Goal: Task Accomplishment & Management: Manage account settings

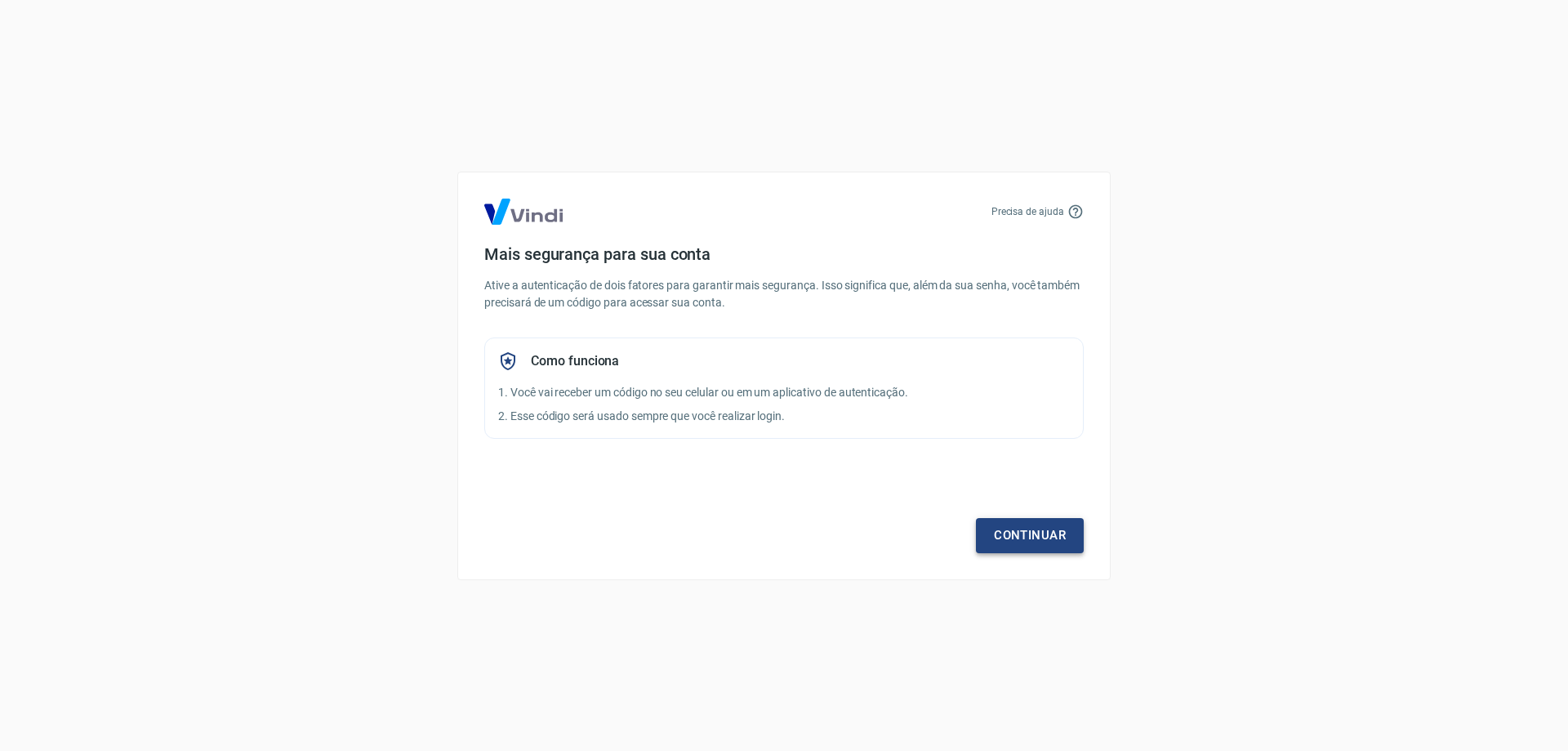
click at [1035, 532] on link "Continuar" at bounding box center [1030, 535] width 108 height 34
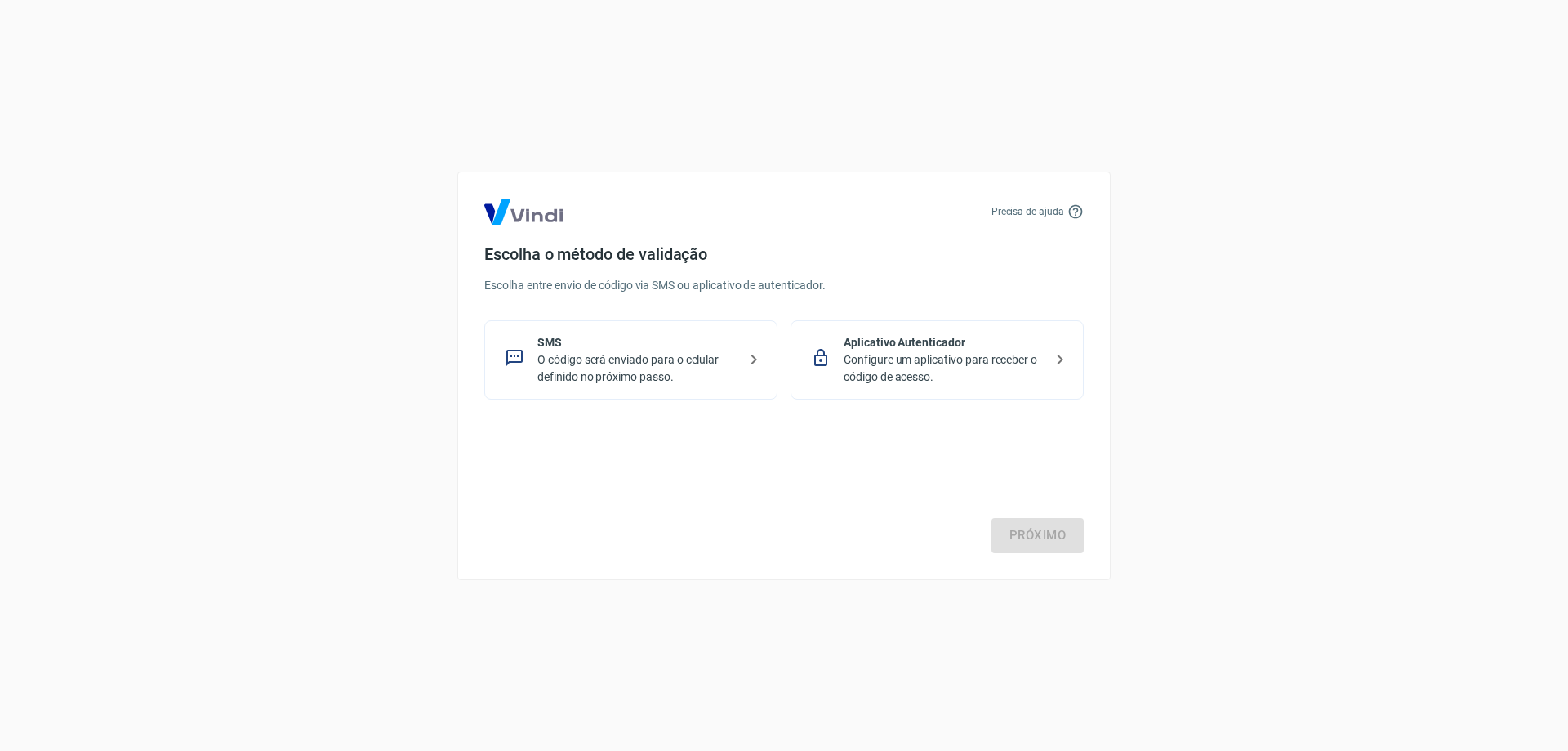
click at [678, 363] on p "O código será enviado para o celular definido no próximo passo." at bounding box center [637, 368] width 200 height 34
click at [1033, 533] on link "Próximo" at bounding box center [1038, 535] width 92 height 34
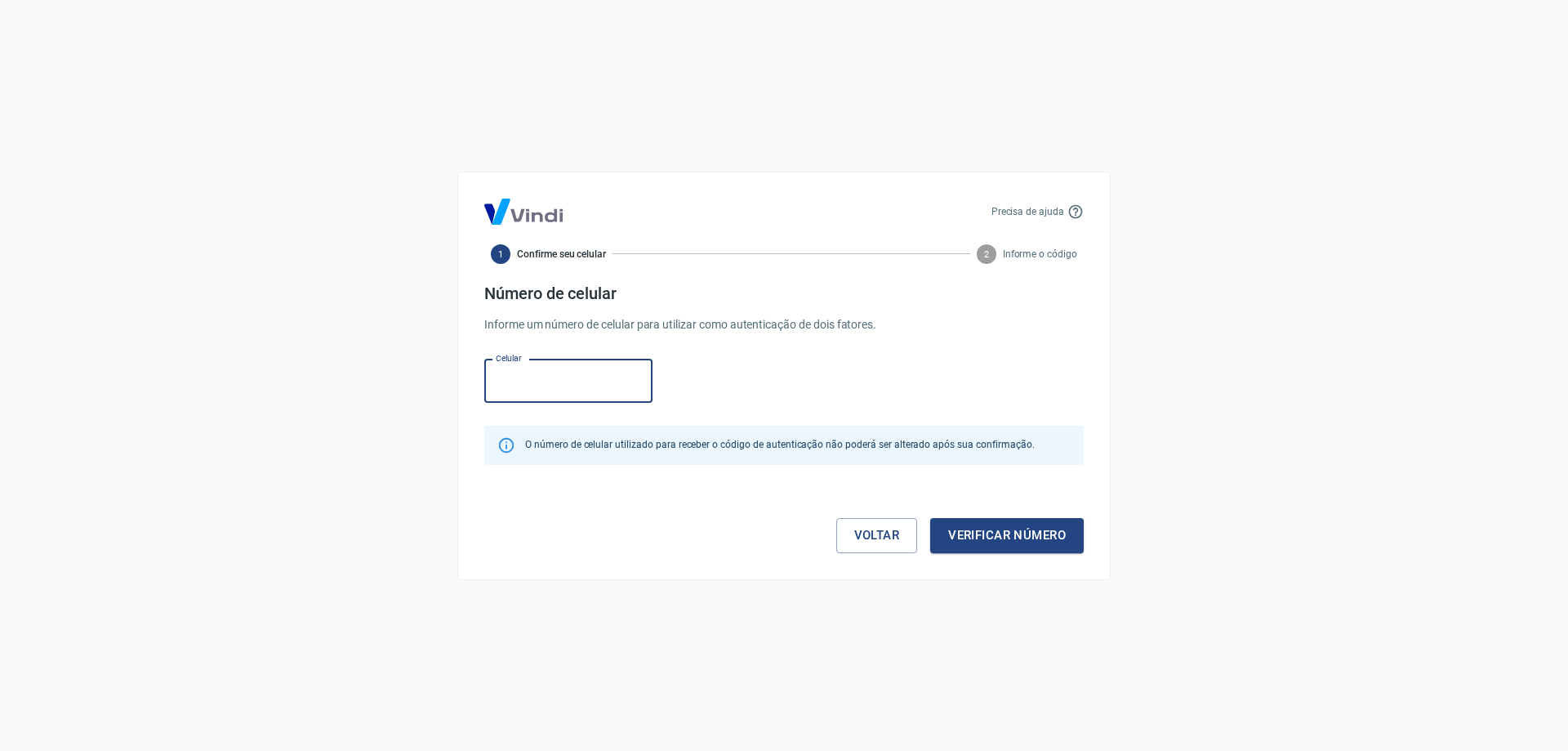
click at [581, 367] on input "Celular" at bounding box center [569, 381] width 168 height 43
type input "(3"
type input "[PHONE_NUMBER]"
click at [1051, 548] on button "Verificar número" at bounding box center [1007, 535] width 154 height 34
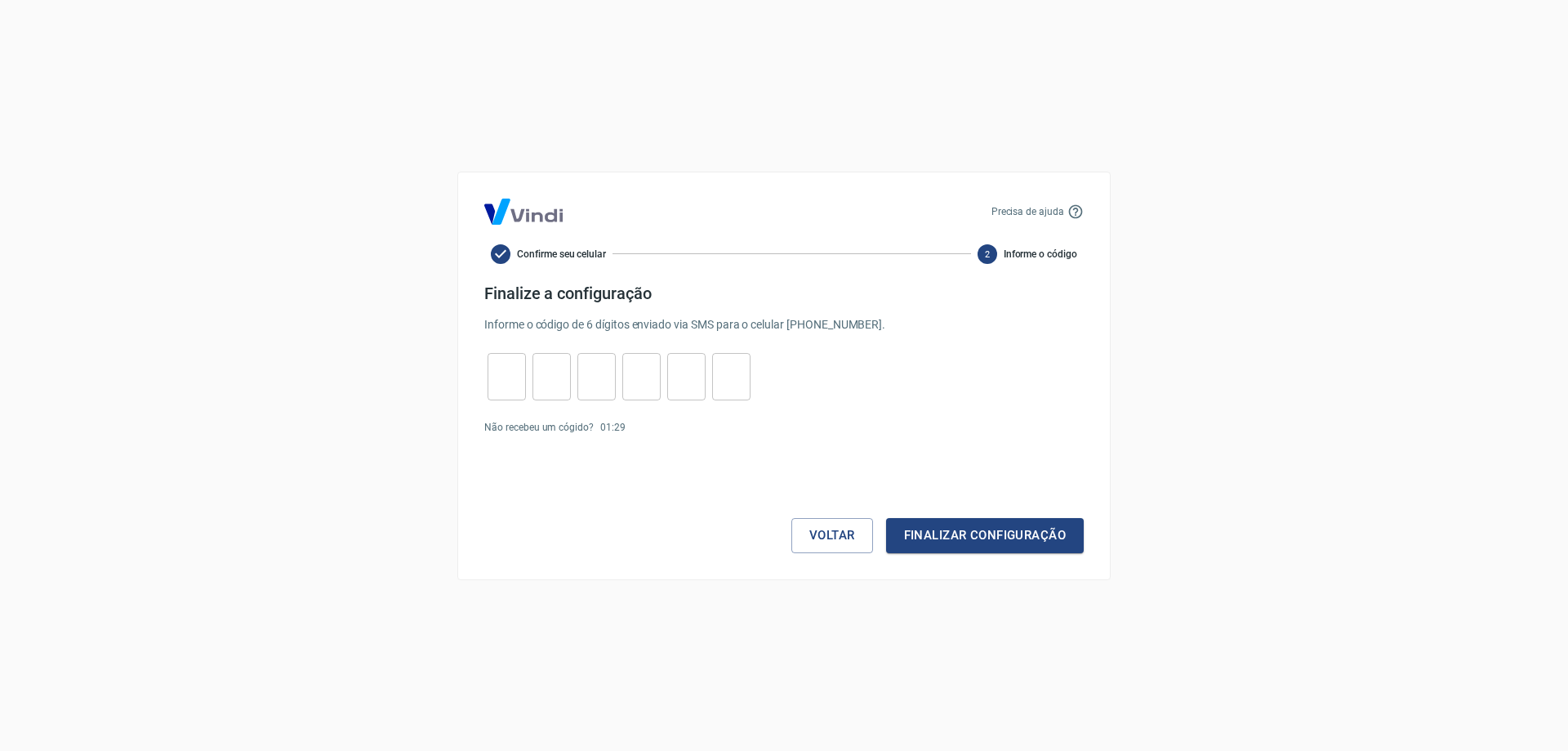
click at [503, 369] on input "tel" at bounding box center [506, 376] width 38 height 35
type input "5"
type input "3"
type input "8"
type input "6"
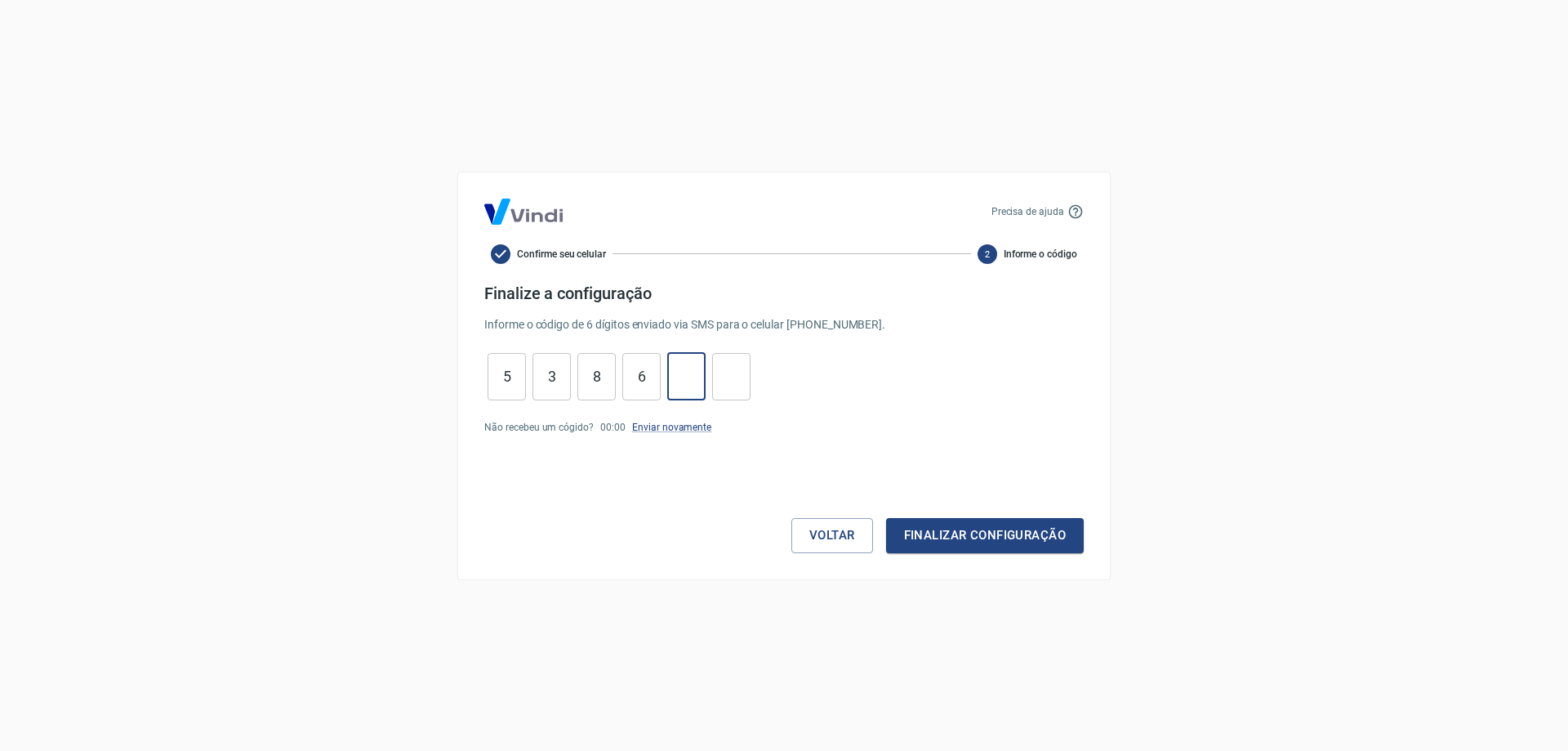
type input "1"
type input "5"
click at [951, 536] on button "Finalizar configuração" at bounding box center [985, 535] width 198 height 34
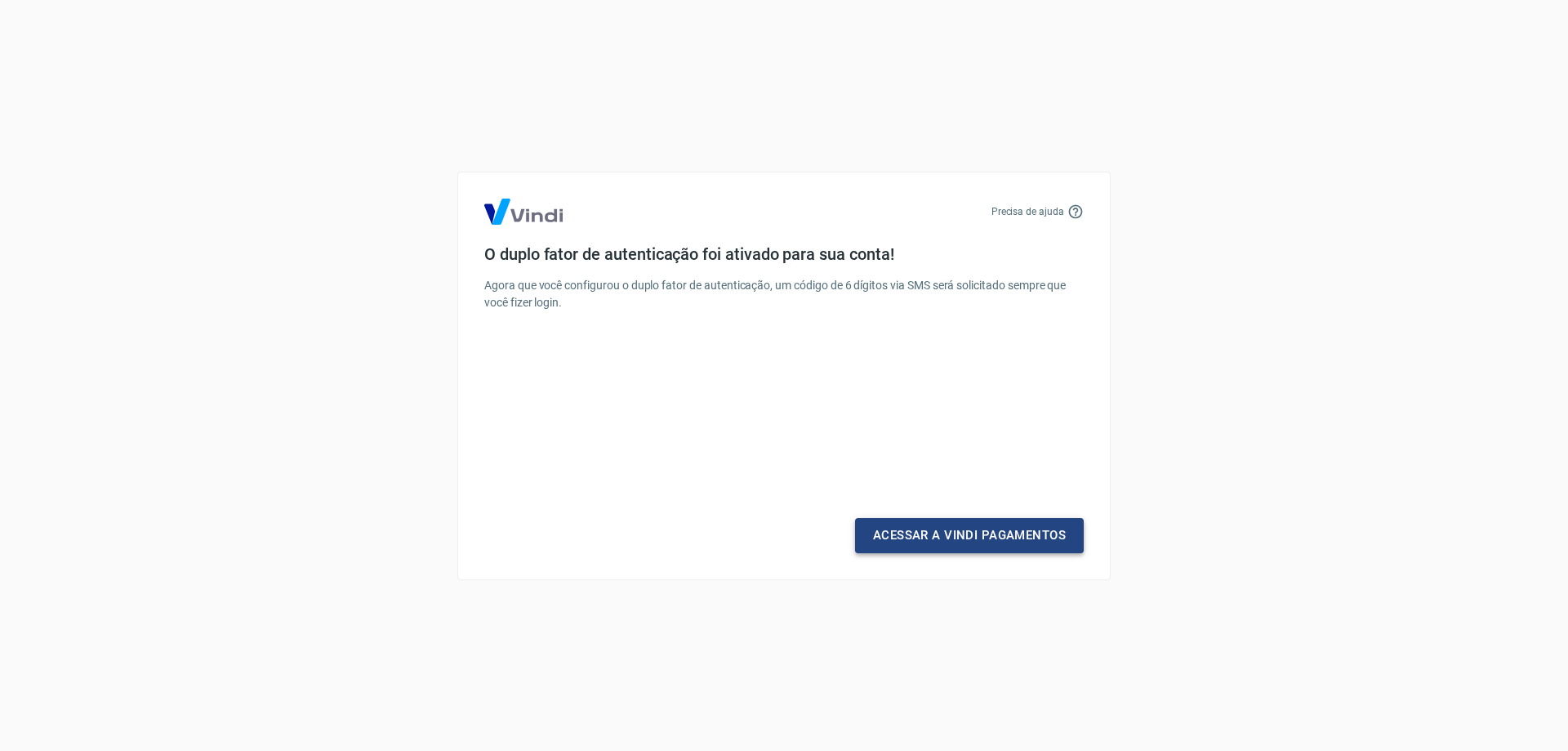
click at [928, 536] on link "Acessar a Vindi Pagamentos" at bounding box center [969, 535] width 229 height 34
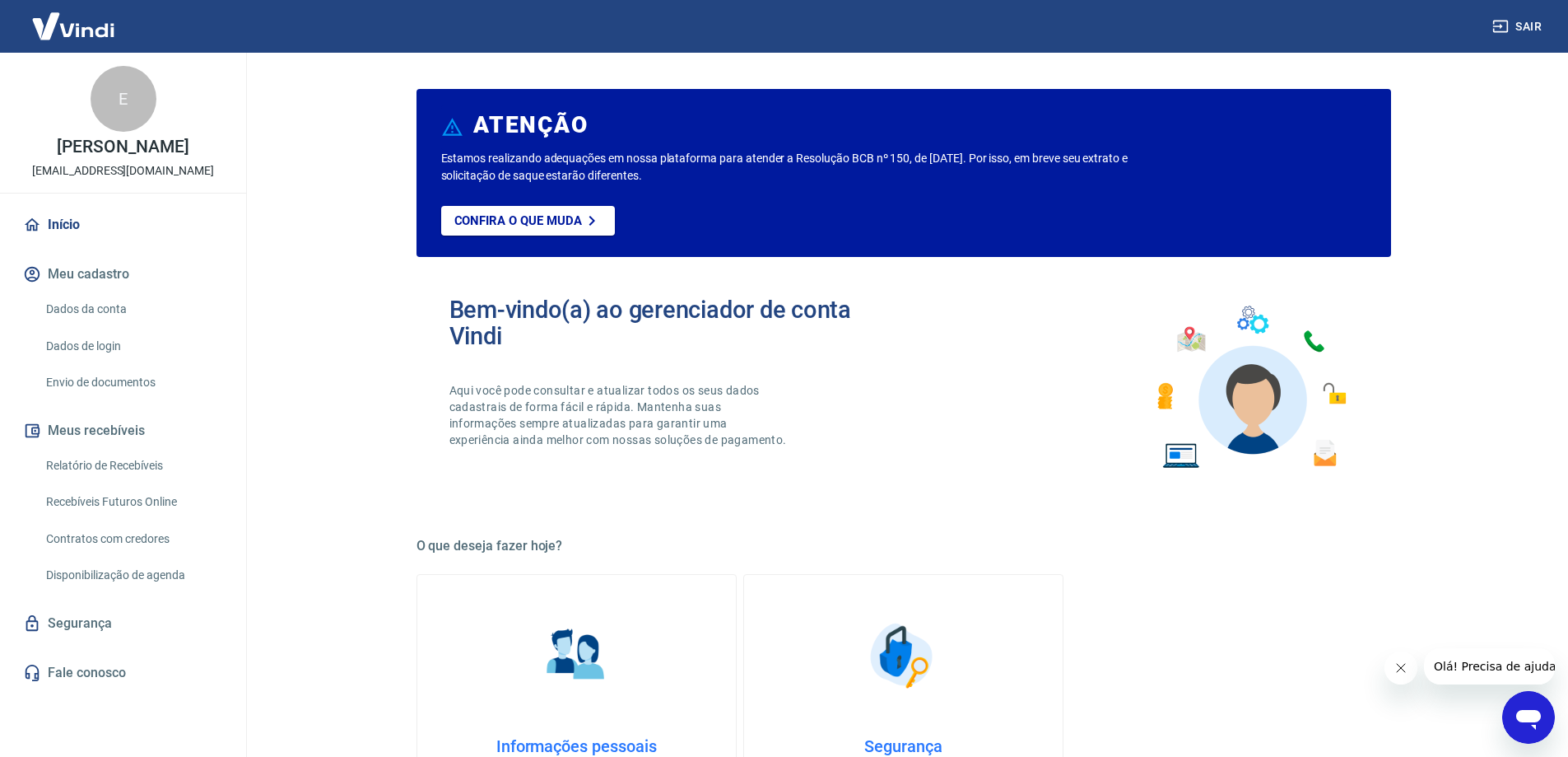
click at [132, 298] on link "Dados da conta" at bounding box center [132, 309] width 187 height 34
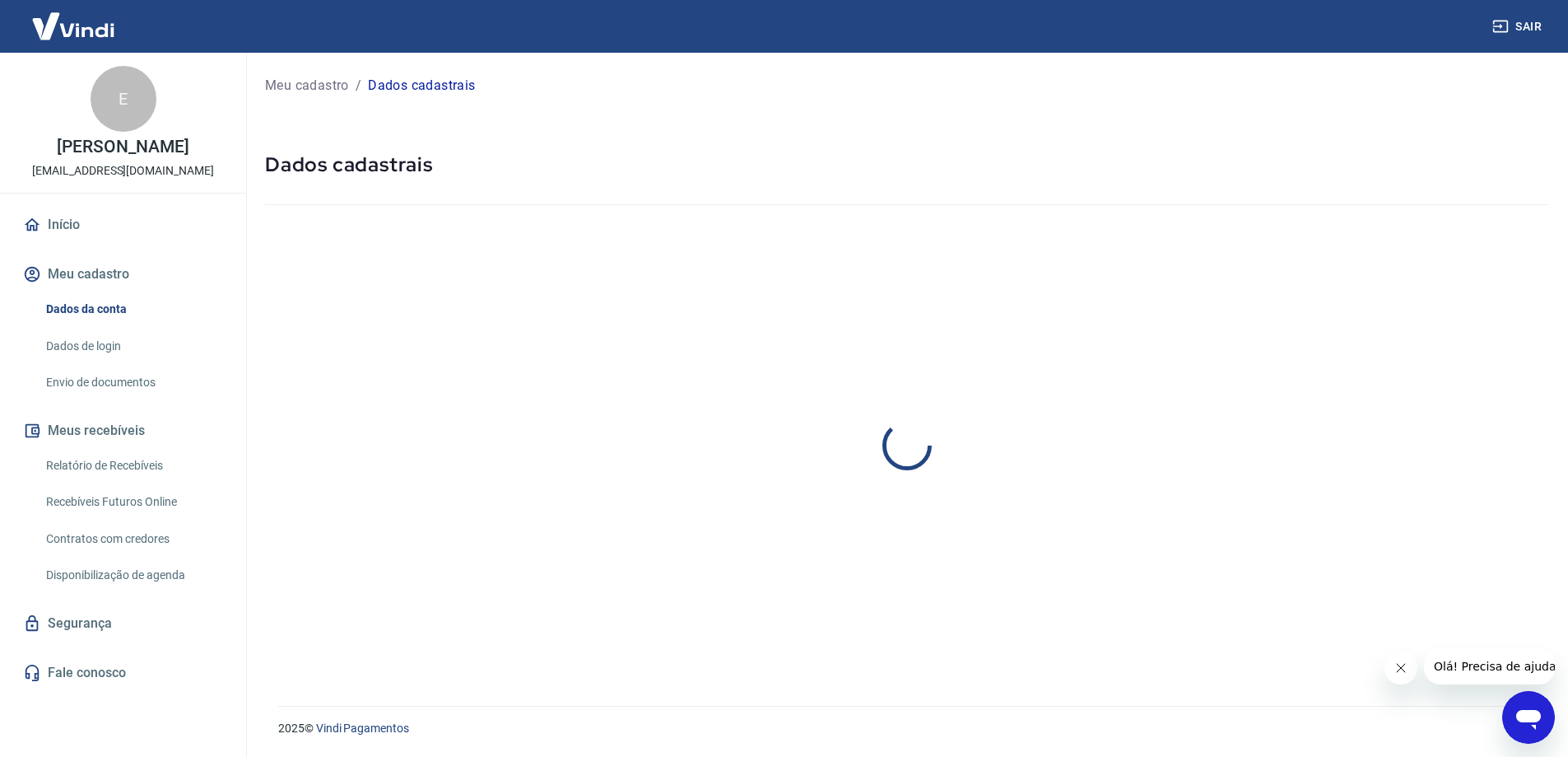
select select "ES"
select select "business"
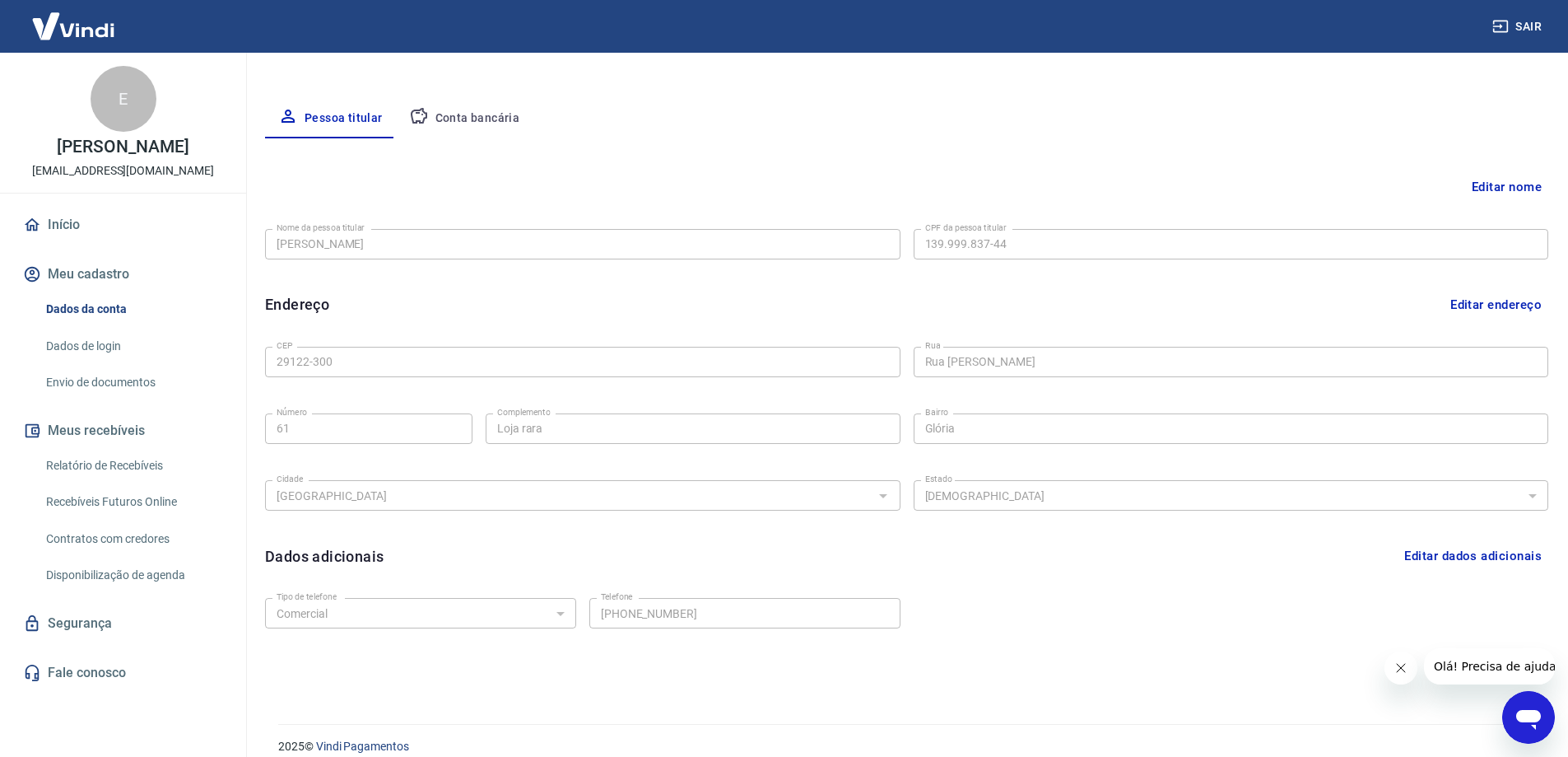
scroll to position [298, 0]
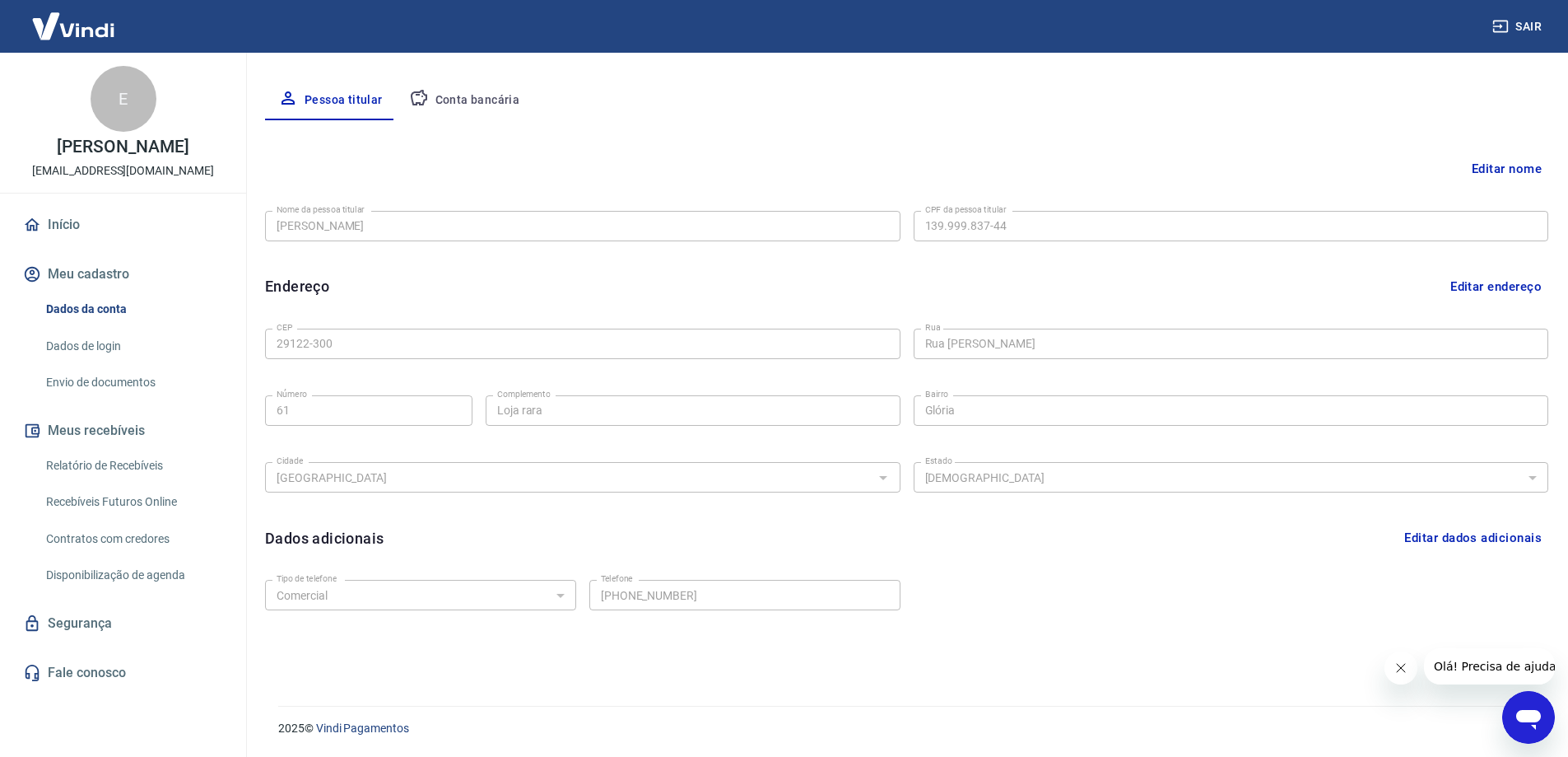
click at [58, 237] on link "Início" at bounding box center [123, 225] width 207 height 36
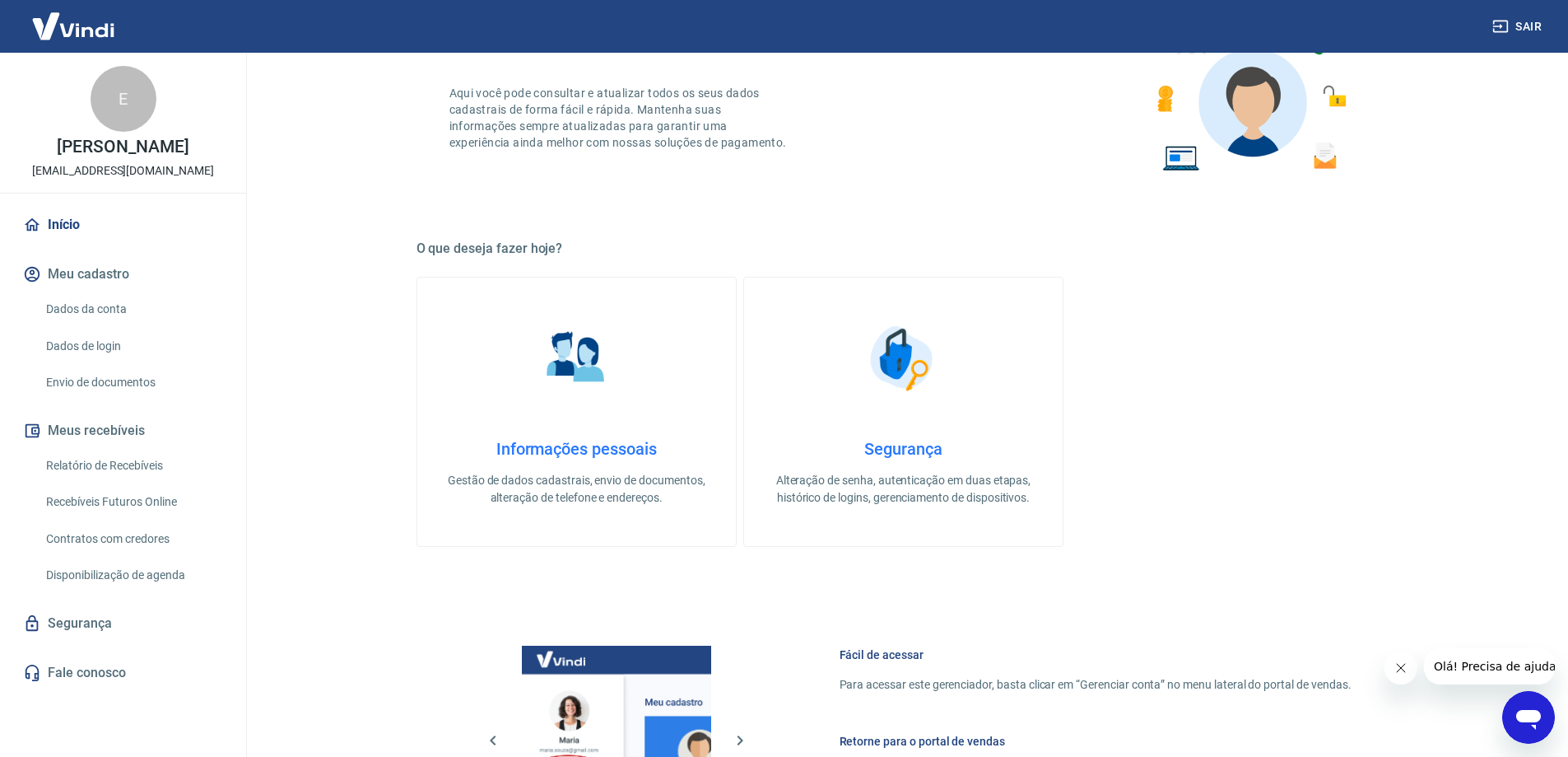
scroll to position [697, 0]
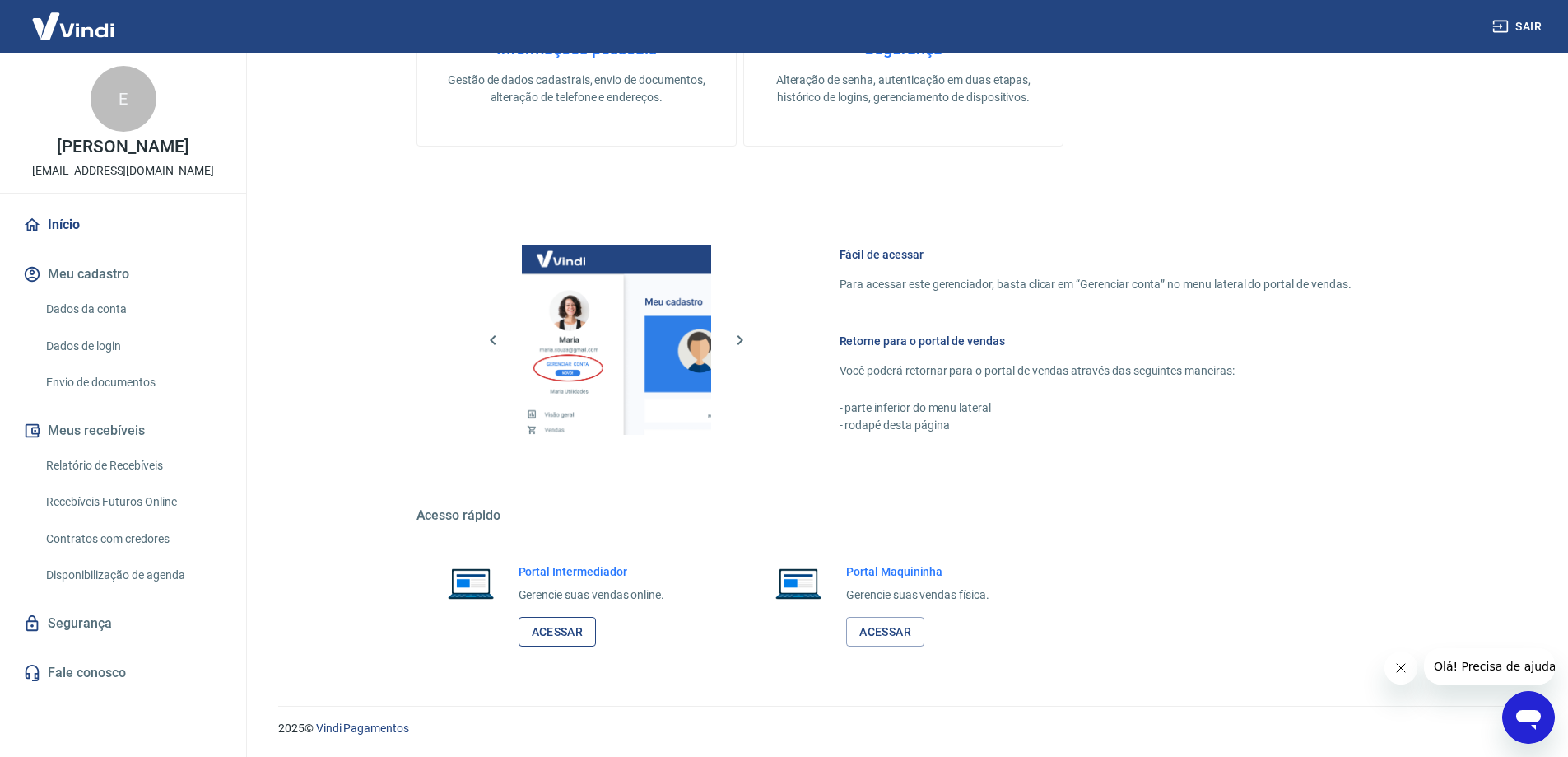
click at [546, 637] on link "Acessar" at bounding box center [557, 632] width 78 height 30
